Goal: Navigation & Orientation: Go to known website

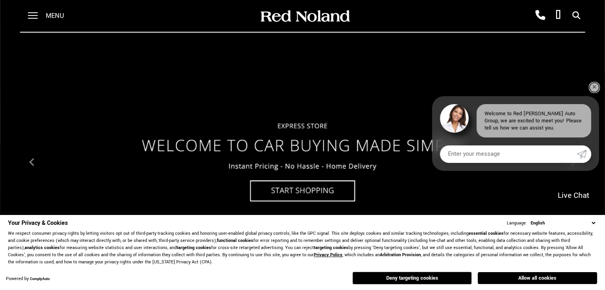
click at [594, 87] on link "✕" at bounding box center [594, 88] width 10 height 10
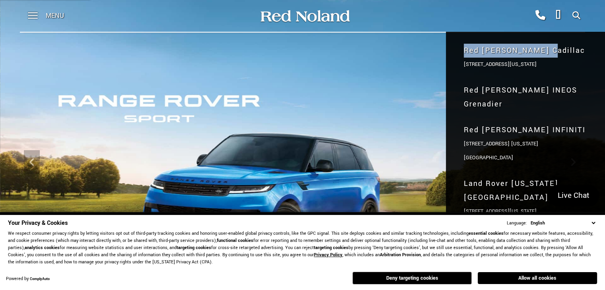
drag, startPoint x: 547, startPoint y: 49, endPoint x: 464, endPoint y: 53, distance: 83.2
click at [464, 53] on span "Red [PERSON_NAME] Cadillac" at bounding box center [525, 51] width 123 height 14
copy span "Red [PERSON_NAME] Cadillac"
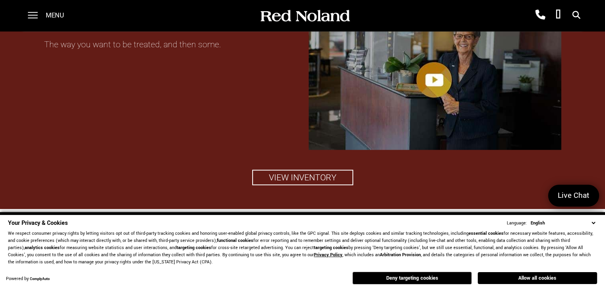
scroll to position [875, 0]
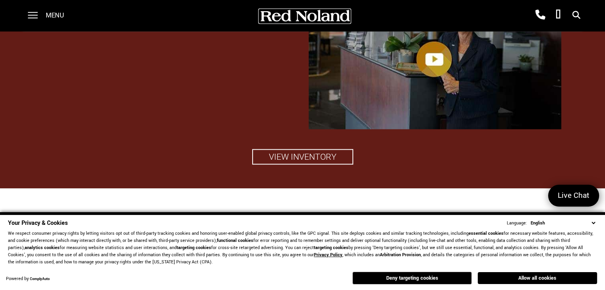
click at [307, 16] on img at bounding box center [304, 16] width 91 height 14
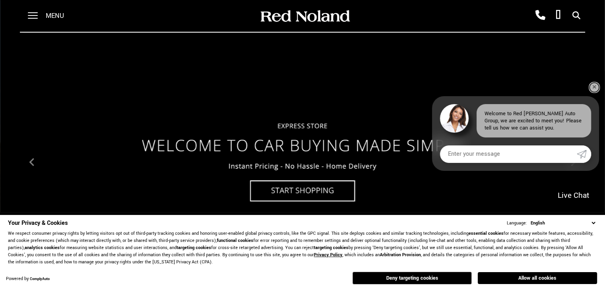
click at [595, 86] on link "✕" at bounding box center [594, 88] width 10 height 10
